Goal: Task Accomplishment & Management: Use online tool/utility

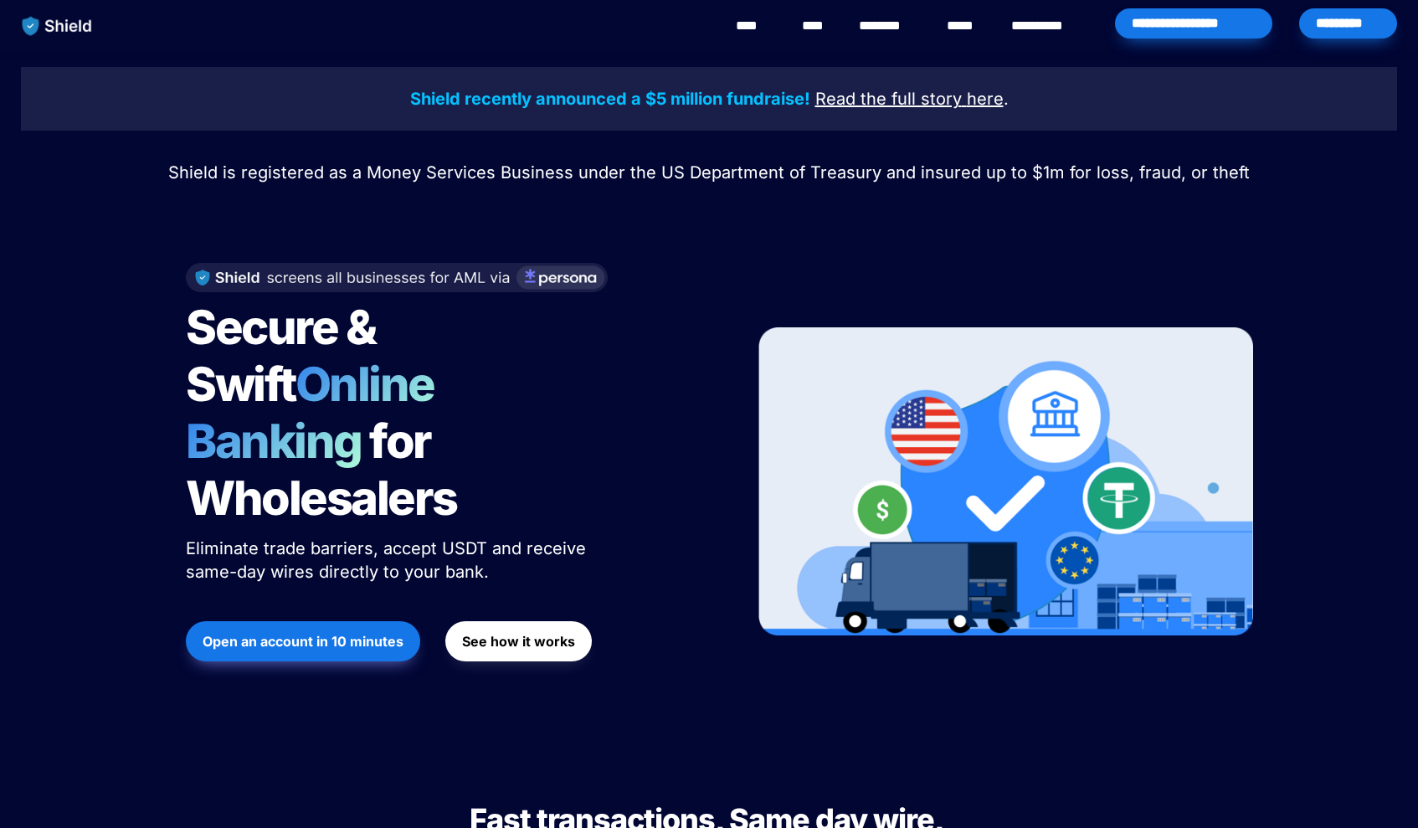
click at [1342, 25] on div "*********" at bounding box center [1348, 23] width 98 height 30
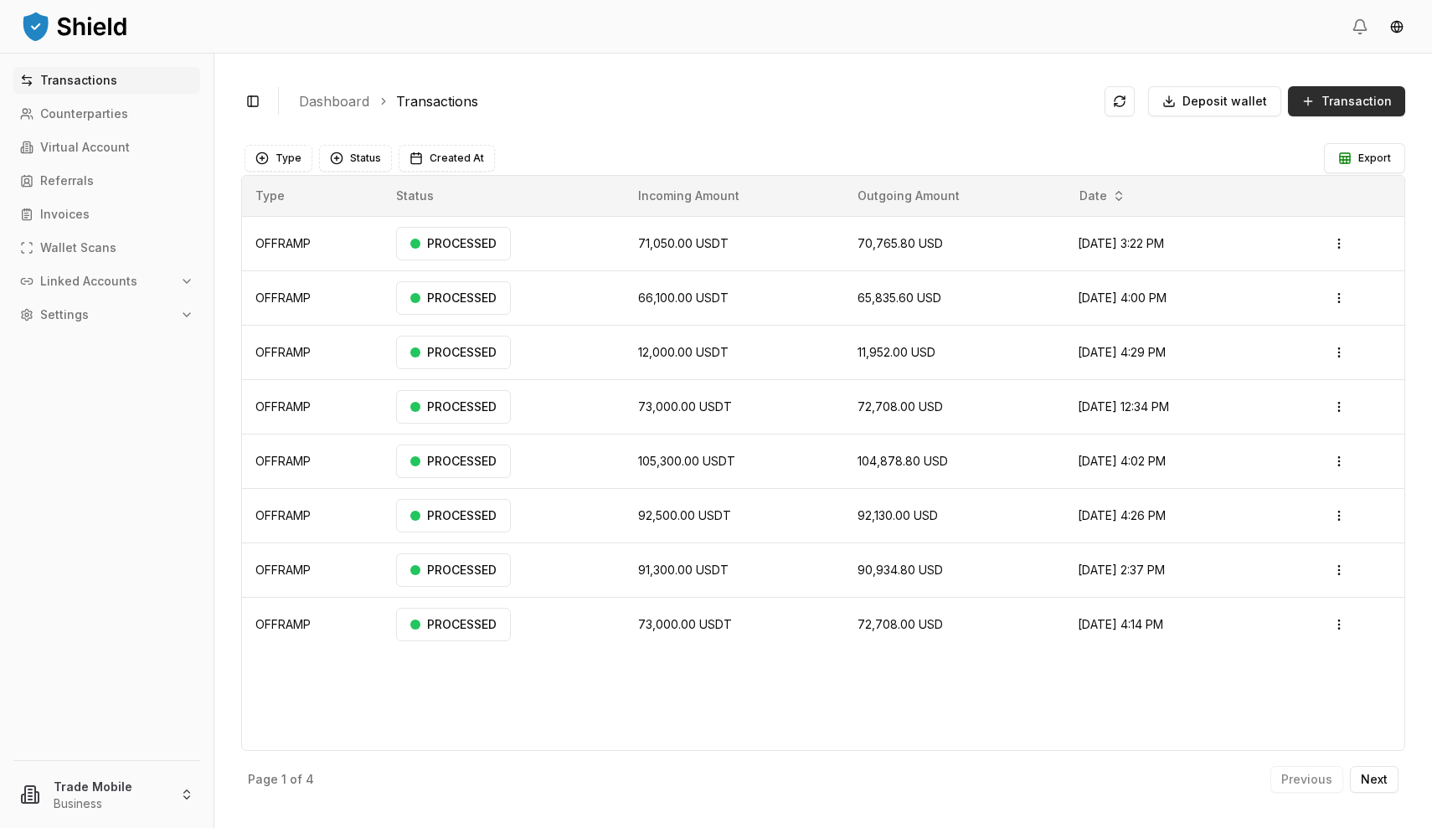
click at [1341, 105] on span "Transaction" at bounding box center [1356, 101] width 70 height 17
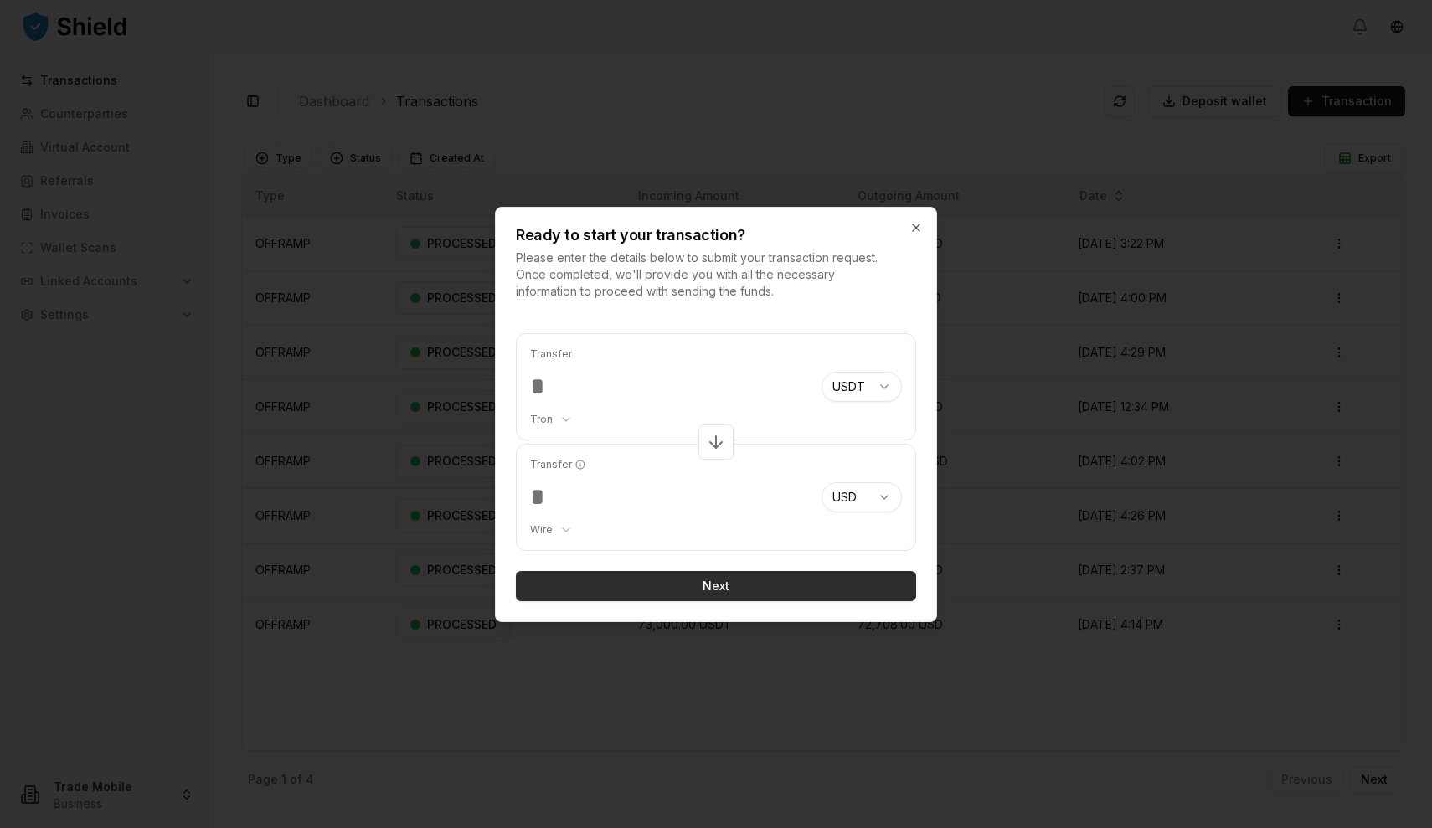
type input "******"
click at [737, 588] on button "Next" at bounding box center [716, 586] width 400 height 30
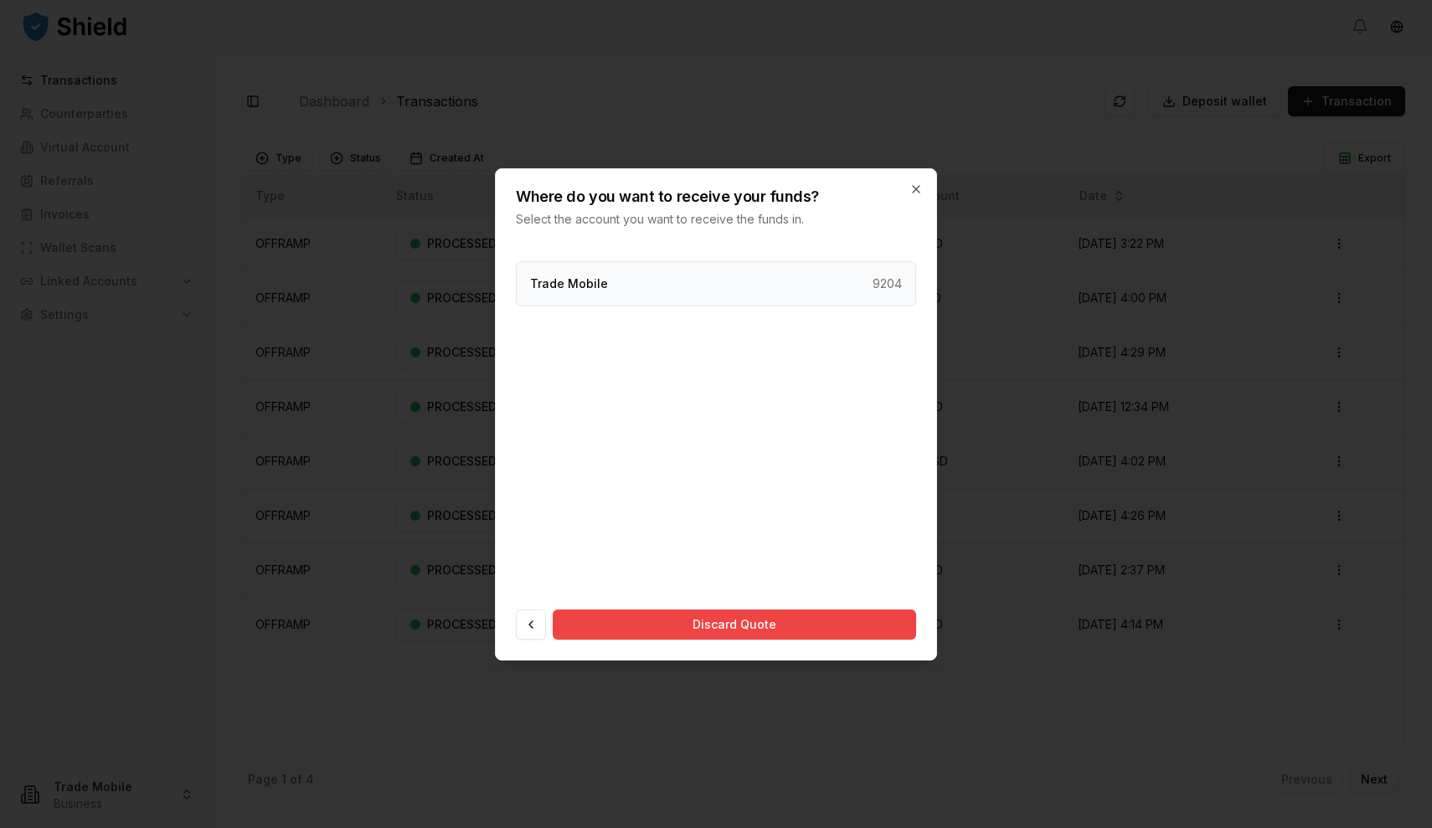
click at [701, 280] on div "Trade Mobile 9204" at bounding box center [716, 283] width 400 height 45
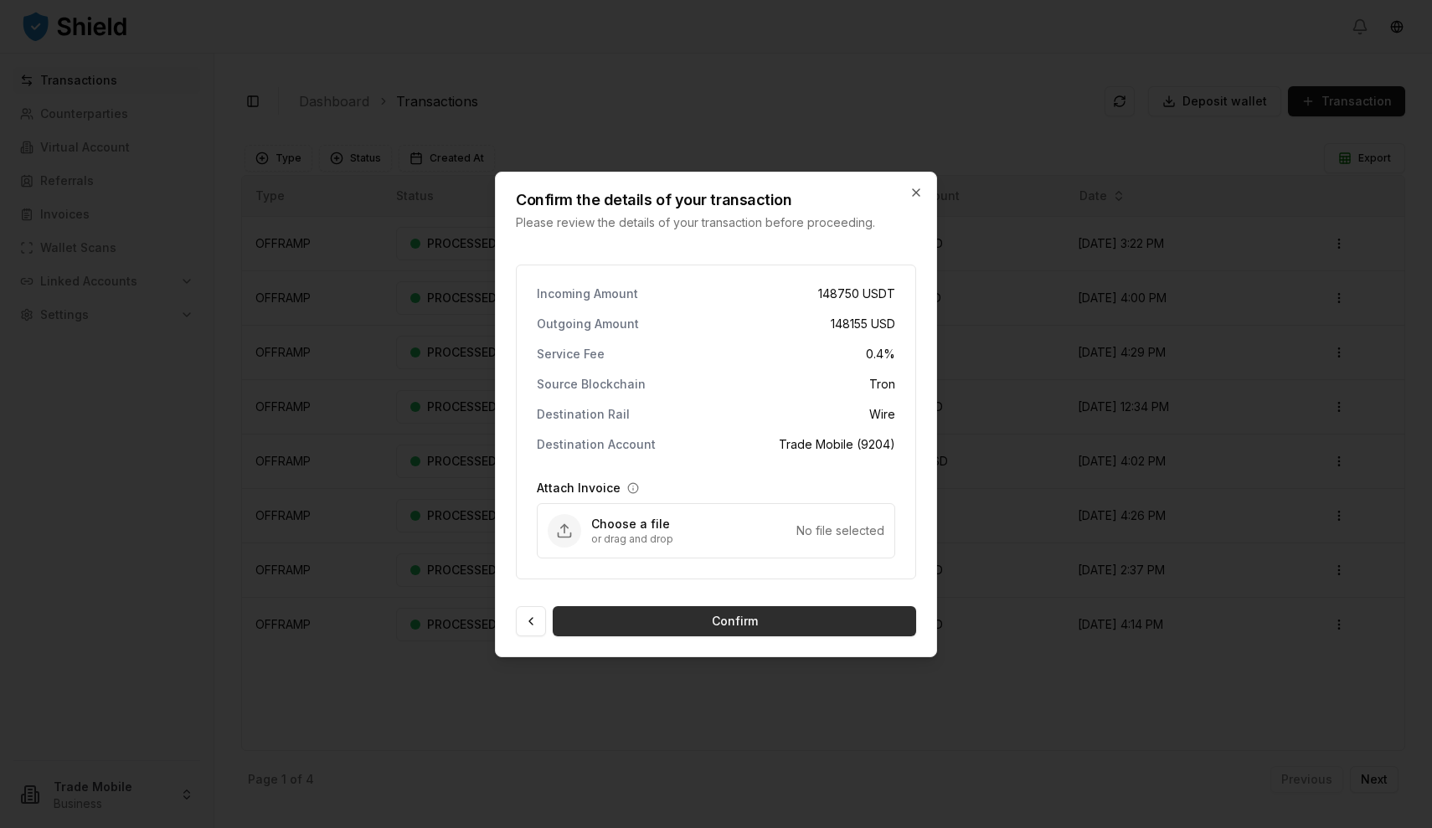
click at [666, 621] on button "Confirm" at bounding box center [734, 621] width 363 height 30
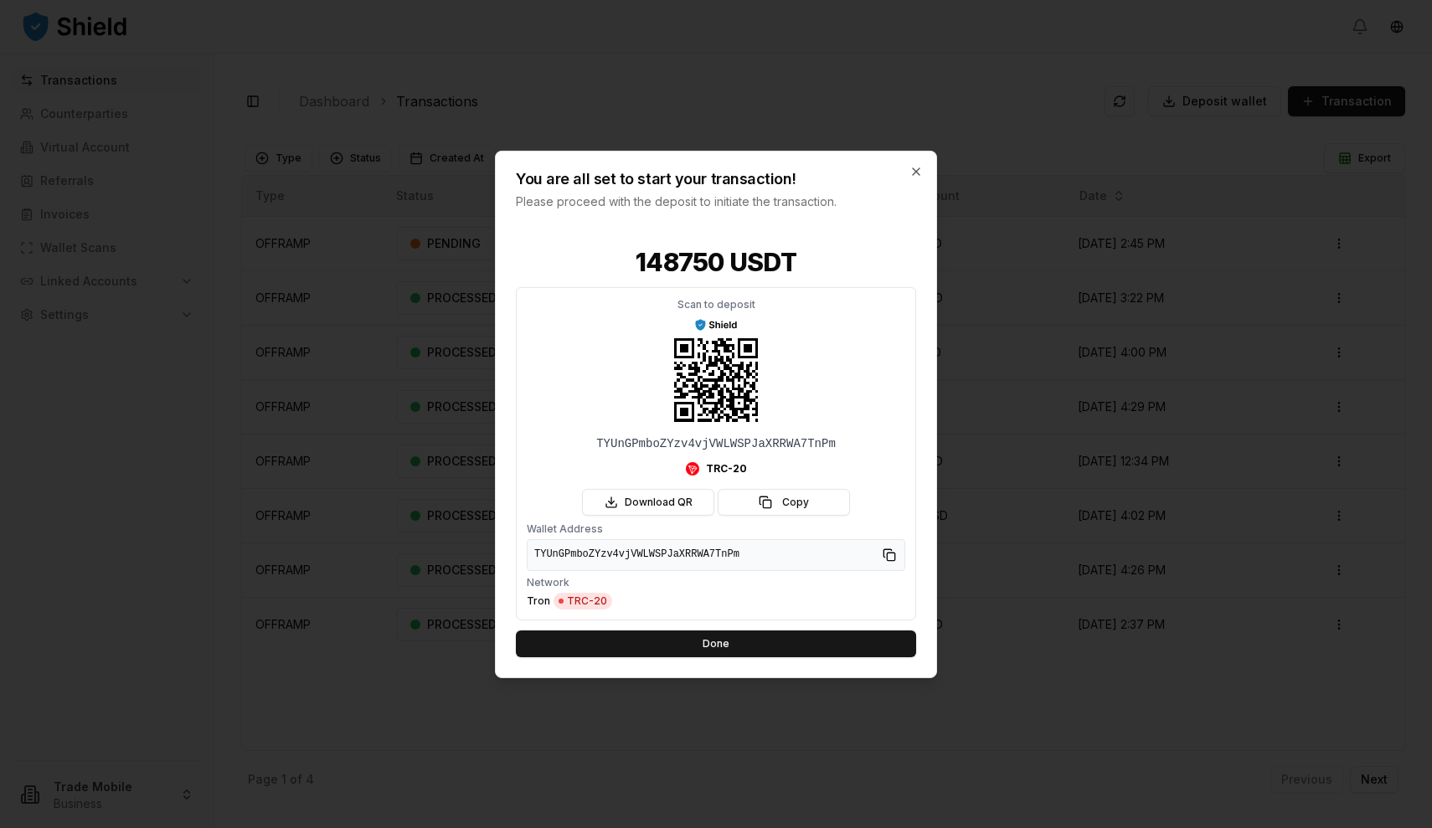
click at [360, 459] on div at bounding box center [716, 414] width 1432 height 828
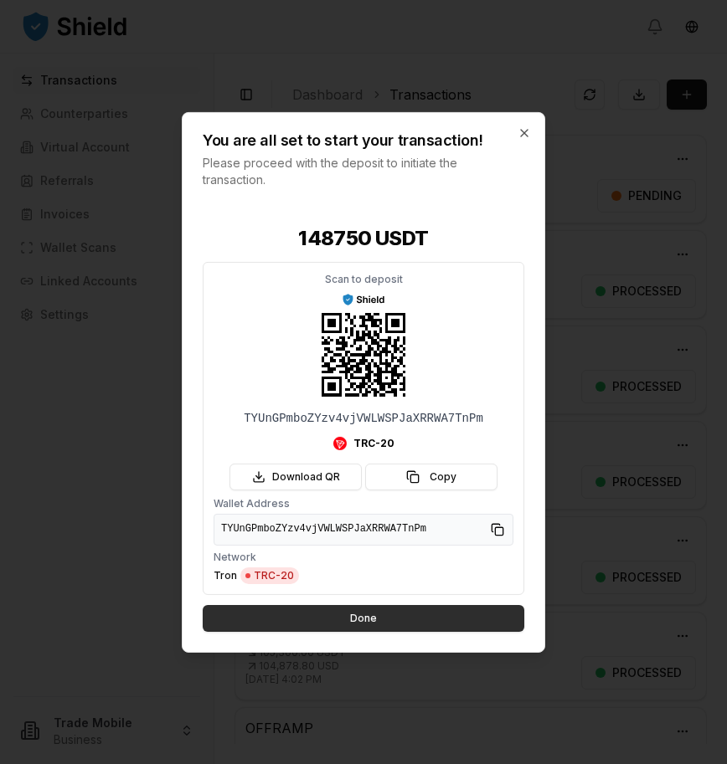
click at [349, 625] on button "Done" at bounding box center [363, 618] width 321 height 27
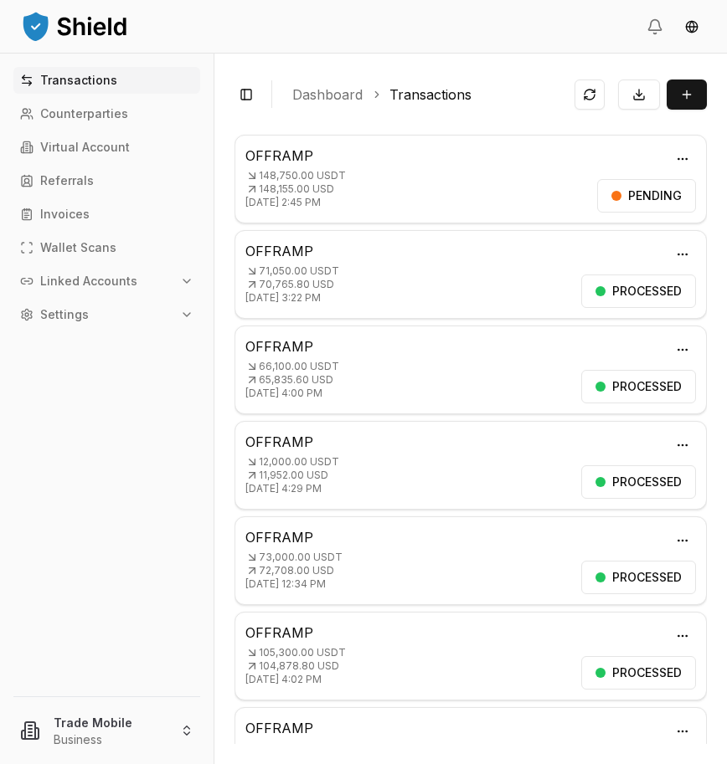
click at [455, 198] on p "Oct 1, 2025 at 2:45 PM" at bounding box center [417, 202] width 345 height 13
click at [614, 189] on div "PROCESSED" at bounding box center [638, 195] width 115 height 33
click at [308, 179] on p "148,750.00 USDT" at bounding box center [409, 175] width 329 height 13
click at [3, 153] on div "Transactions Counterparties Virtual Account Referrals Invoices Wallet Scans Lin…" at bounding box center [106, 371] width 213 height 609
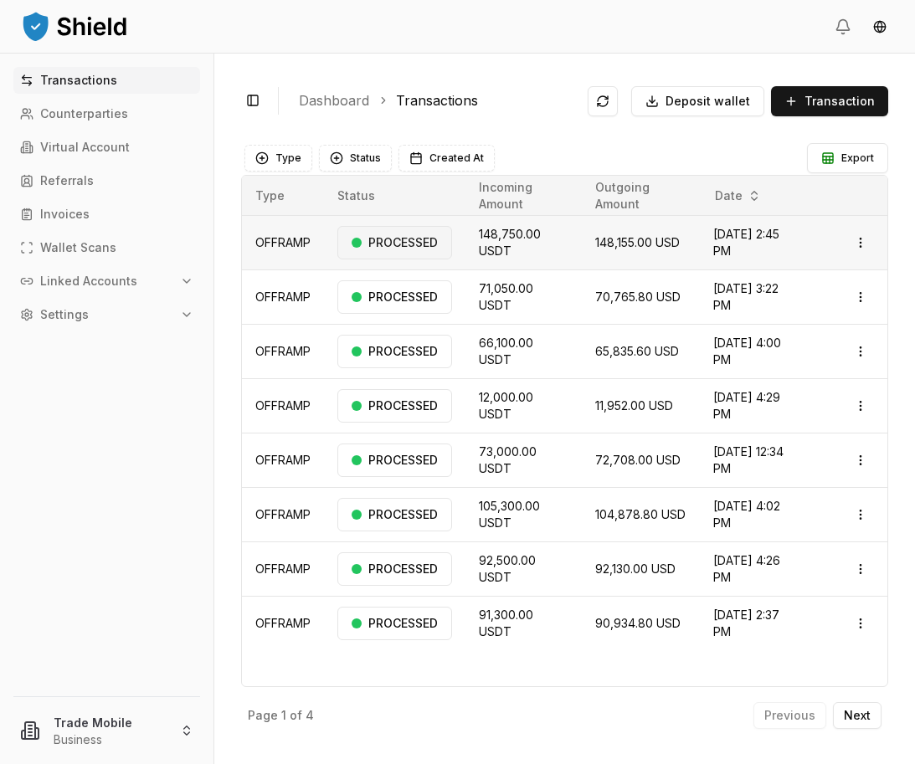
click at [392, 247] on div "PROCESSED" at bounding box center [394, 242] width 115 height 33
click at [870, 239] on html "Transactions Counterparties Virtual Account Referrals Invoices Wallet Scans Lin…" at bounding box center [457, 382] width 915 height 764
click at [815, 311] on p "View Details" at bounding box center [809, 310] width 62 height 10
